Goal: Task Accomplishment & Management: Complete application form

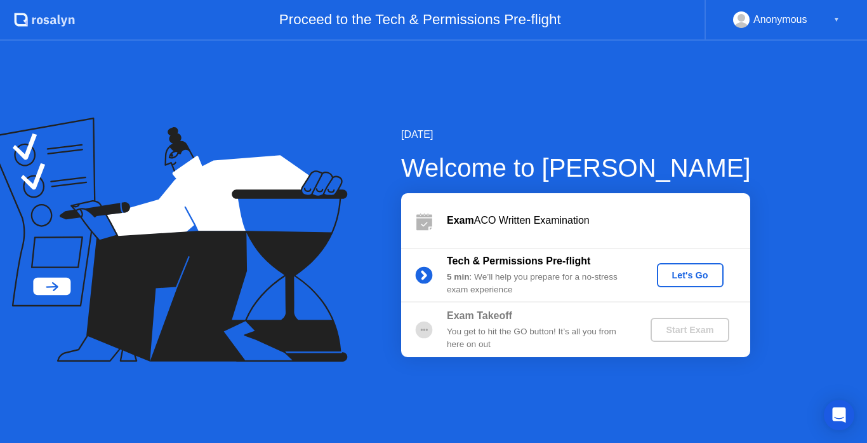
click at [660, 272] on button "Let's Go" at bounding box center [690, 275] width 67 height 24
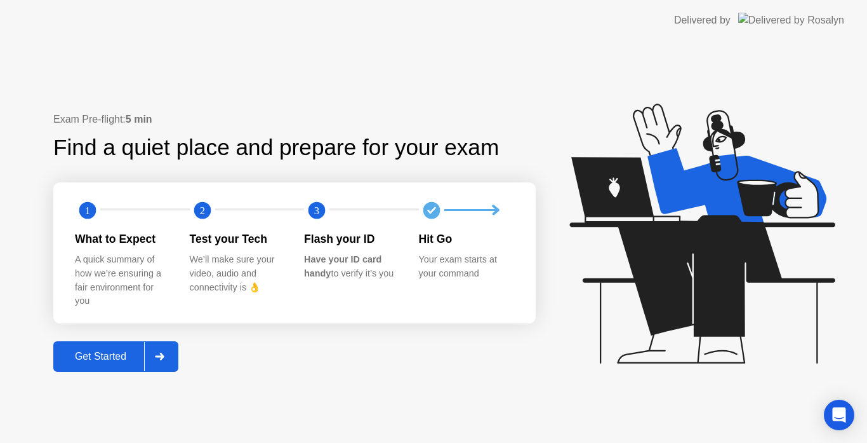
click at [115, 357] on div "Get Started" at bounding box center [100, 355] width 87 height 11
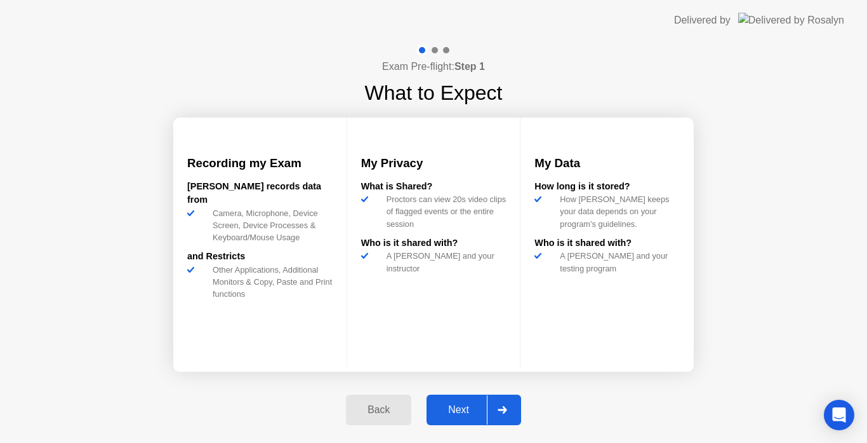
click at [458, 411] on div "Next" at bounding box center [458, 409] width 57 height 11
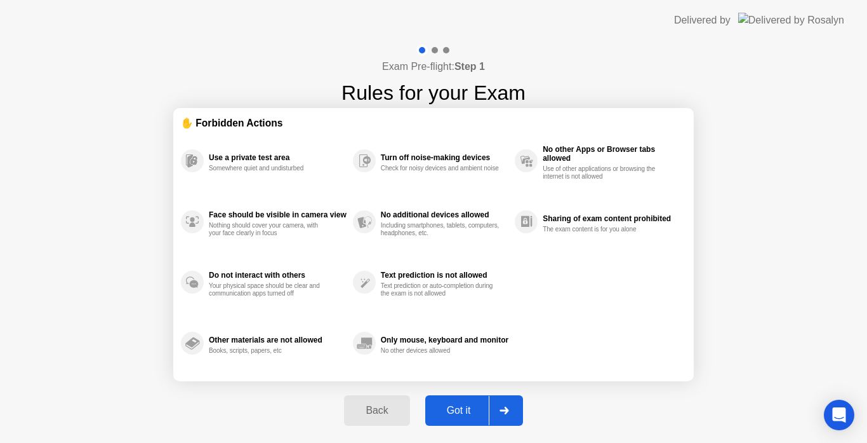
click at [469, 406] on div "Got it" at bounding box center [459, 409] width 60 height 11
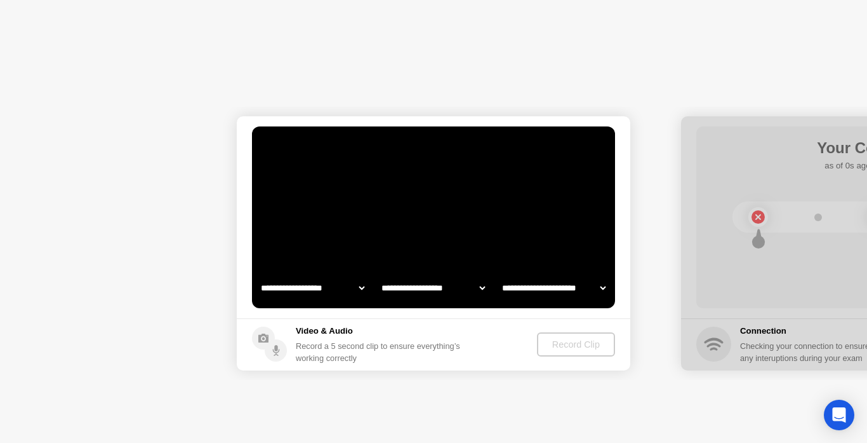
select select "**********"
select select "*******"
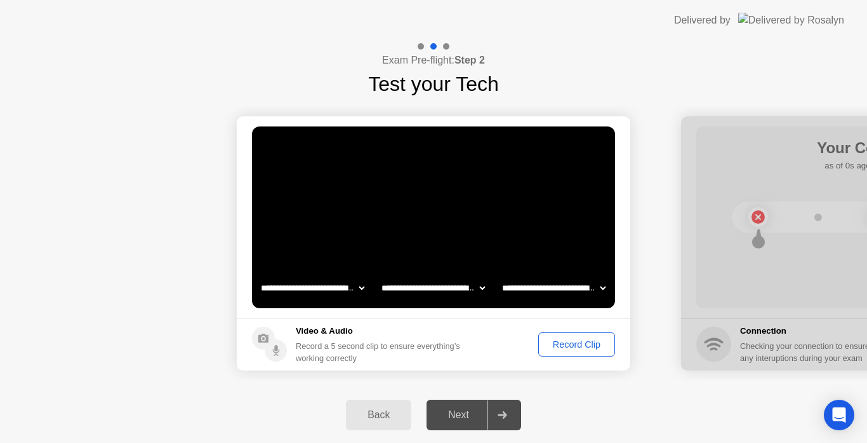
click at [580, 347] on div "Record Clip" at bounding box center [577, 344] width 68 height 10
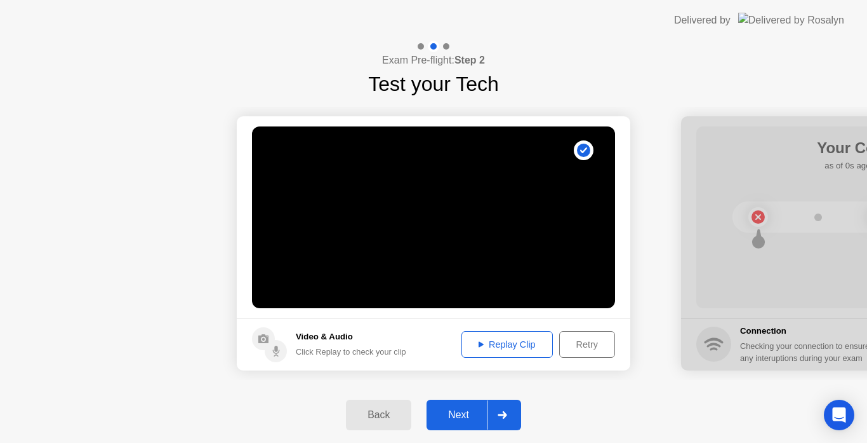
click at [479, 347] on div "Replay Clip" at bounding box center [507, 344] width 83 height 10
click at [476, 418] on div "Next" at bounding box center [458, 414] width 57 height 11
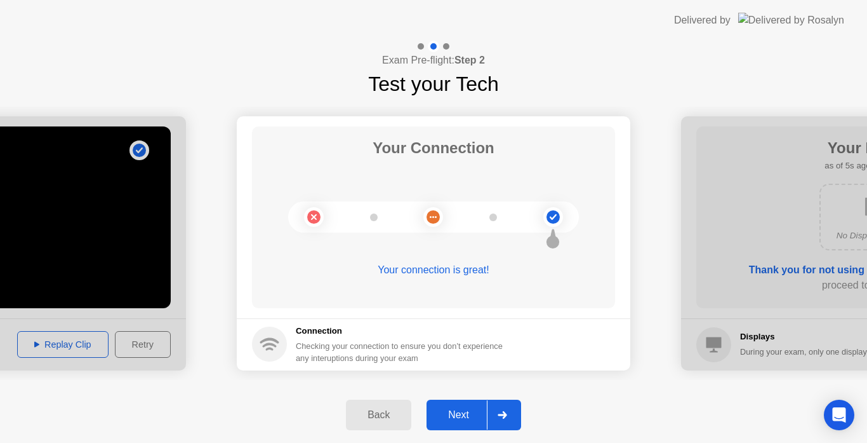
click at [472, 418] on div "Next" at bounding box center [458, 414] width 57 height 11
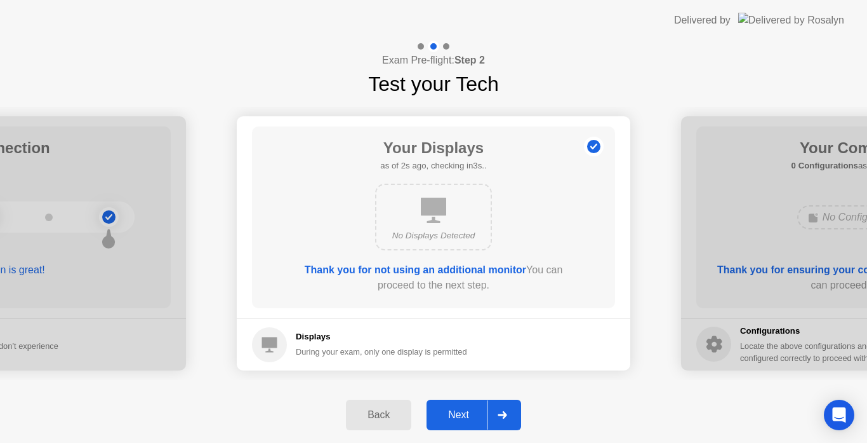
click at [472, 418] on div "Next" at bounding box center [458, 414] width 57 height 11
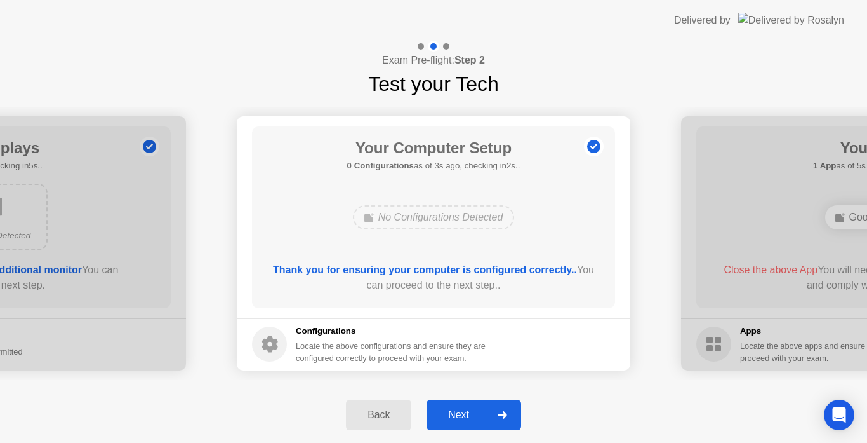
click at [472, 418] on div "Next" at bounding box center [458, 414] width 57 height 11
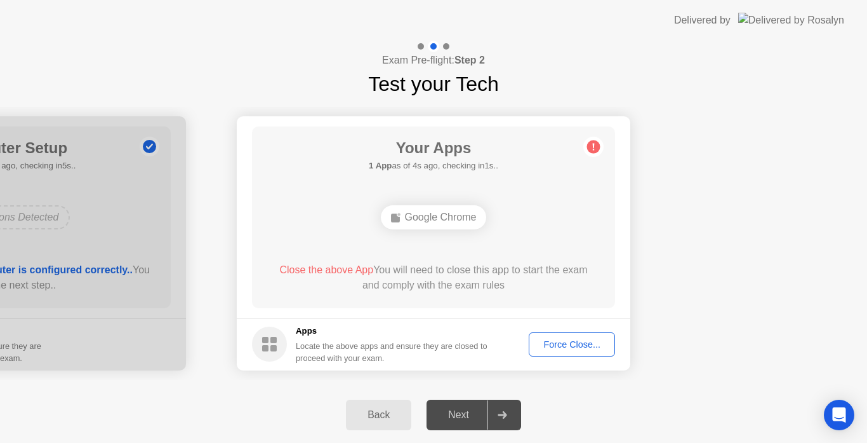
click at [577, 347] on div "Force Close..." at bounding box center [571, 344] width 77 height 10
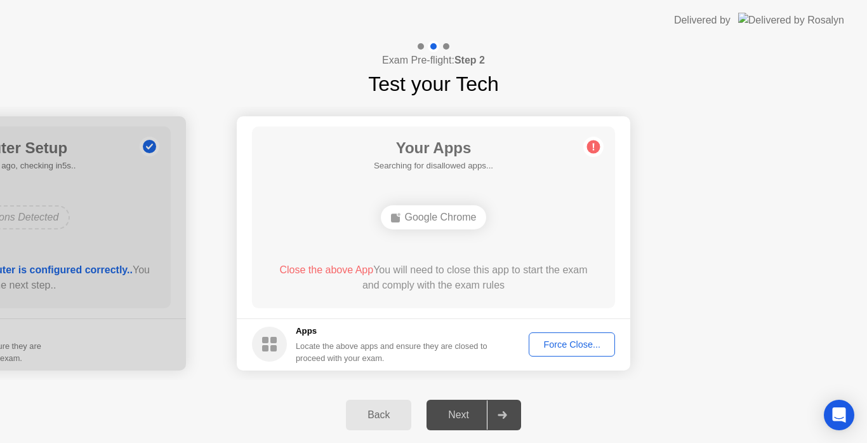
click at [561, 349] on div "Force Close..." at bounding box center [571, 344] width 77 height 10
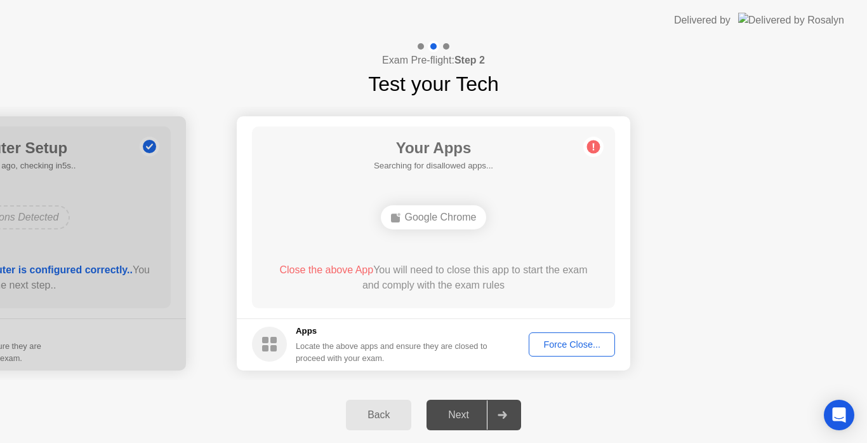
click at [571, 384] on div "**********" at bounding box center [433, 243] width 867 height 288
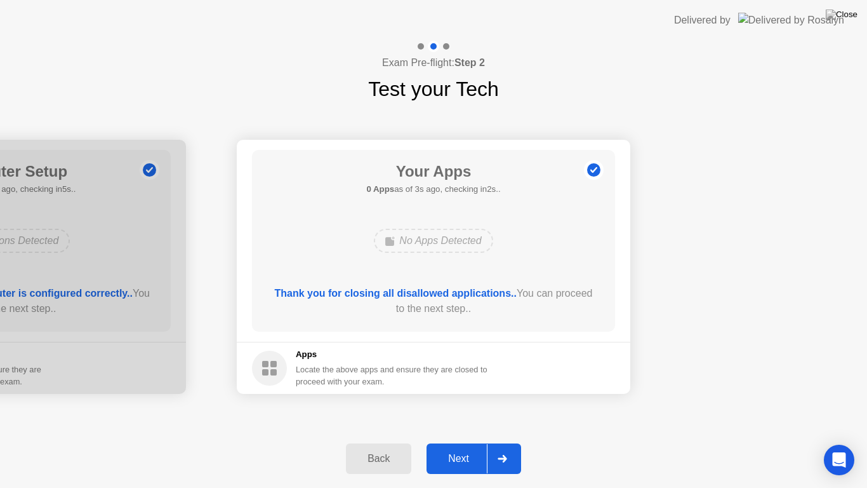
click at [481, 442] on div "Next" at bounding box center [458, 458] width 57 height 11
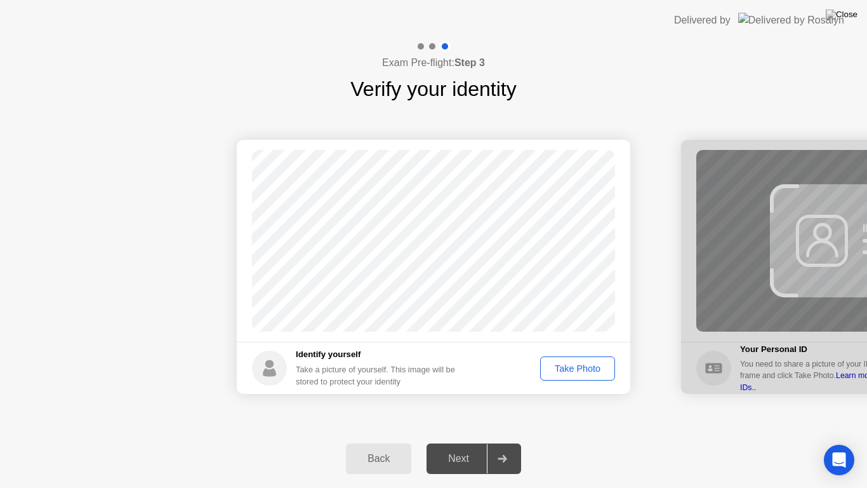
click at [558, 369] on div "Take Photo" at bounding box center [578, 368] width 66 height 10
click at [459, 442] on div "Next" at bounding box center [458, 458] width 57 height 11
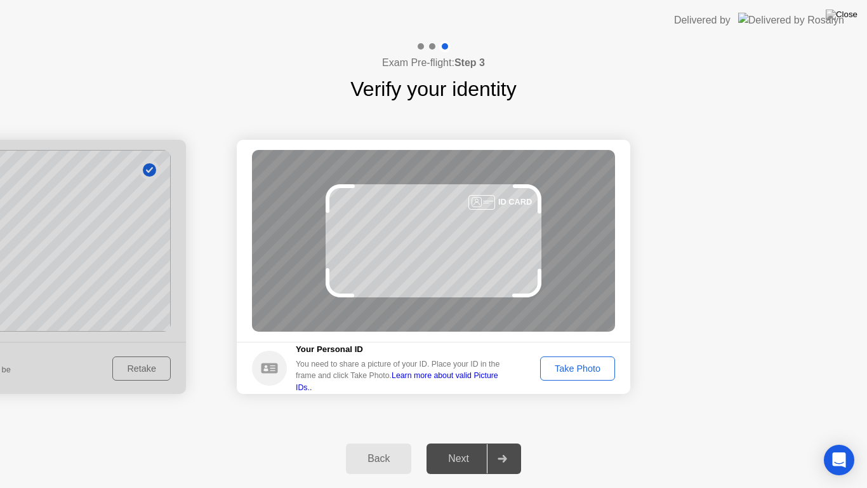
click at [459, 442] on div "Next" at bounding box center [458, 458] width 57 height 11
click at [557, 370] on div "Take Photo" at bounding box center [578, 368] width 66 height 10
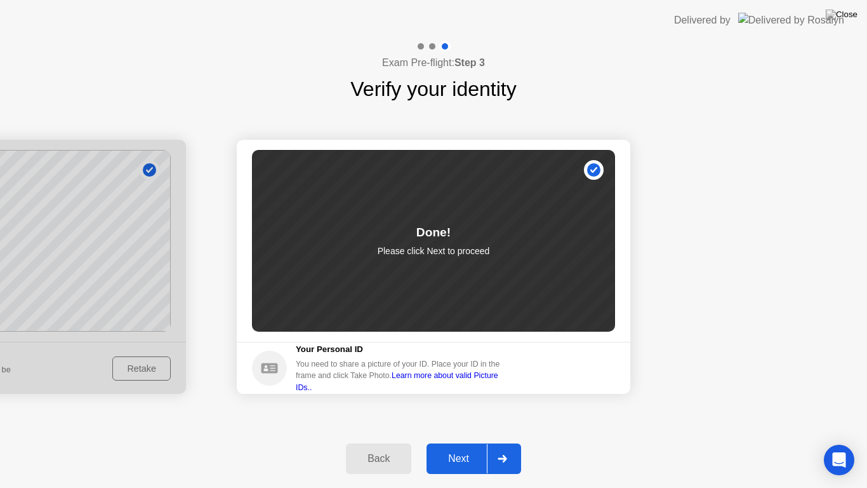
click at [483, 442] on button "Next" at bounding box center [474, 458] width 95 height 30
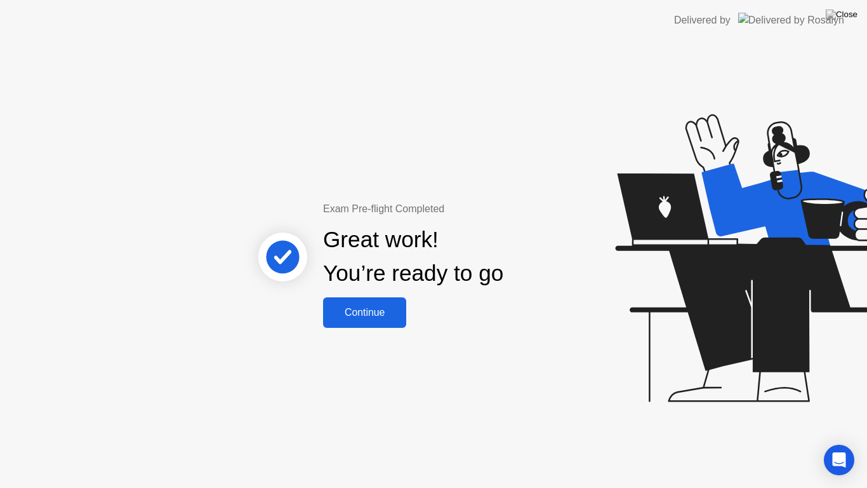
click at [375, 311] on div "Continue" at bounding box center [365, 312] width 76 height 11
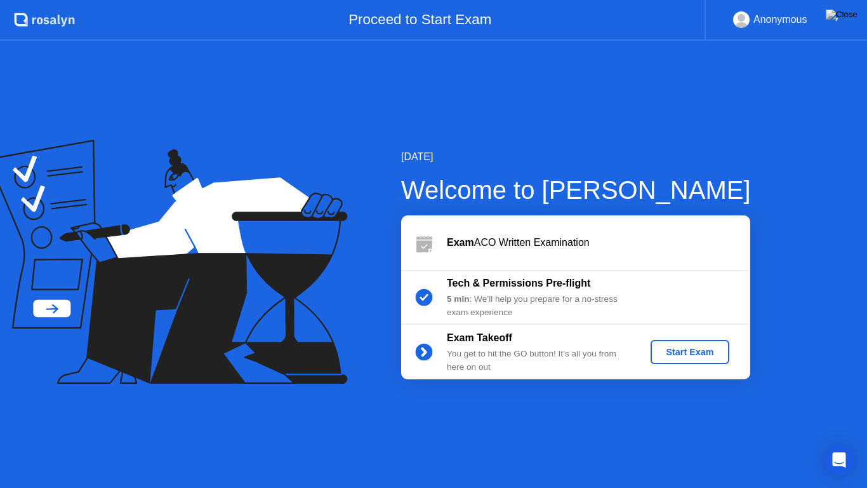
click at [667, 357] on div "Start Exam" at bounding box center [690, 352] width 68 height 10
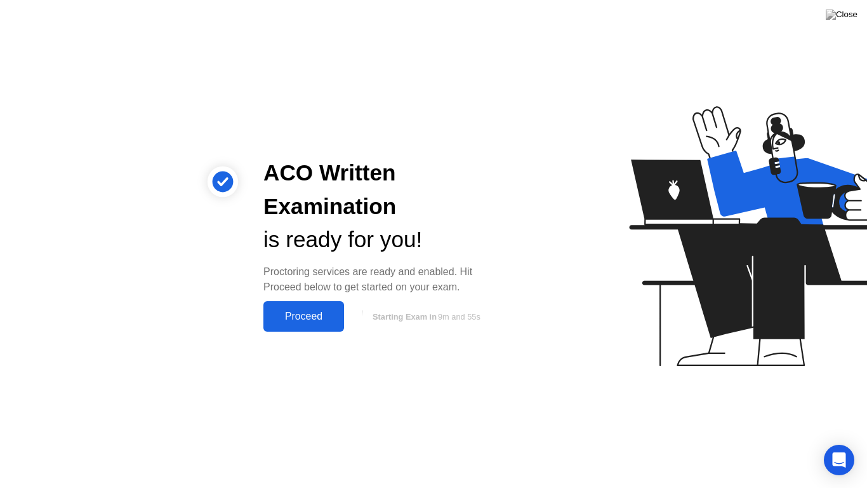
click at [298, 315] on div "Proceed" at bounding box center [303, 315] width 73 height 11
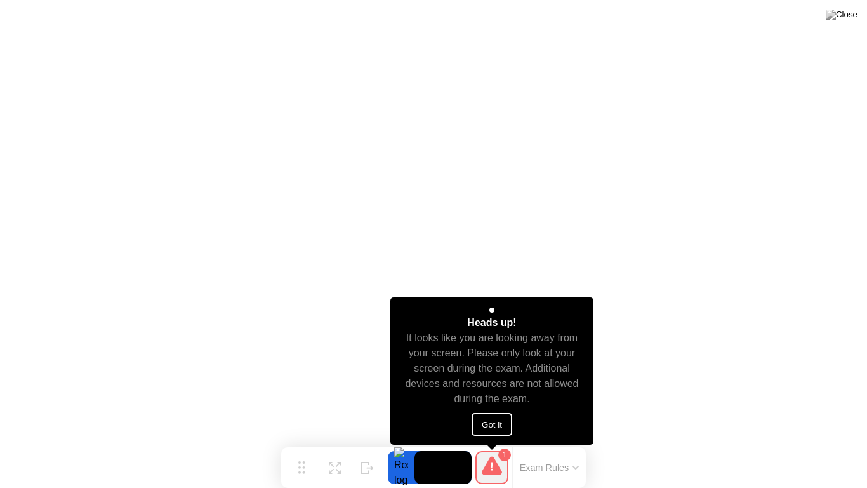
click at [481, 418] on button "Got it" at bounding box center [492, 424] width 41 height 23
